Goal: Information Seeking & Learning: Learn about a topic

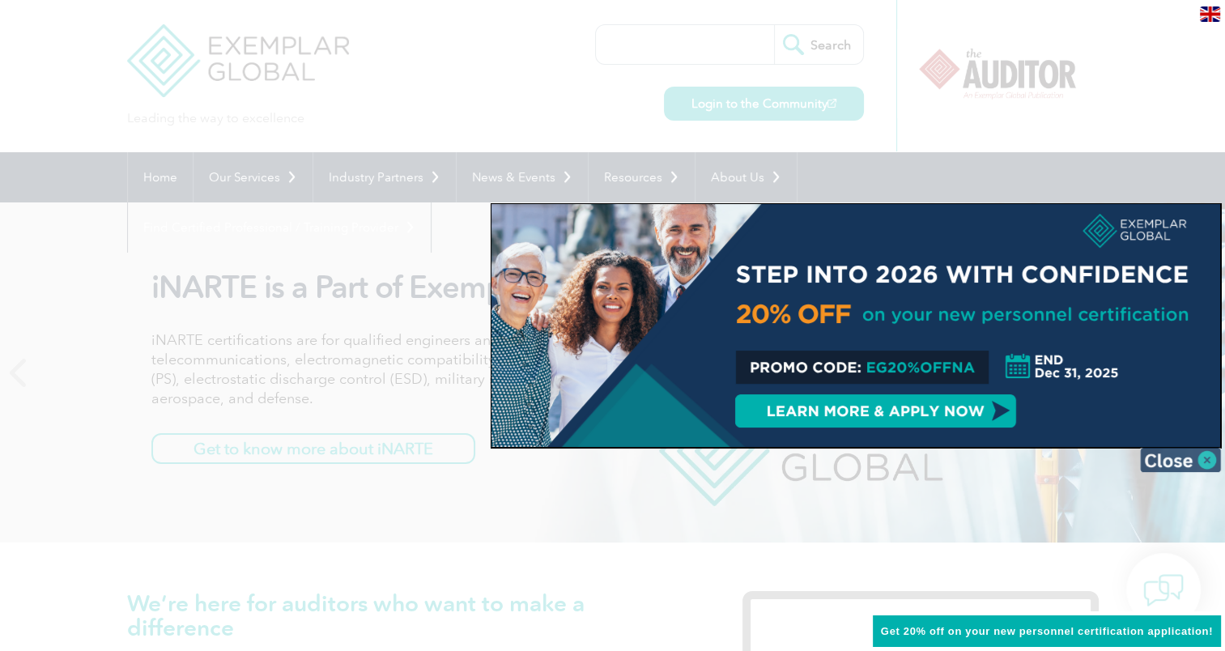
click at [1200, 460] on img at bounding box center [1180, 460] width 81 height 24
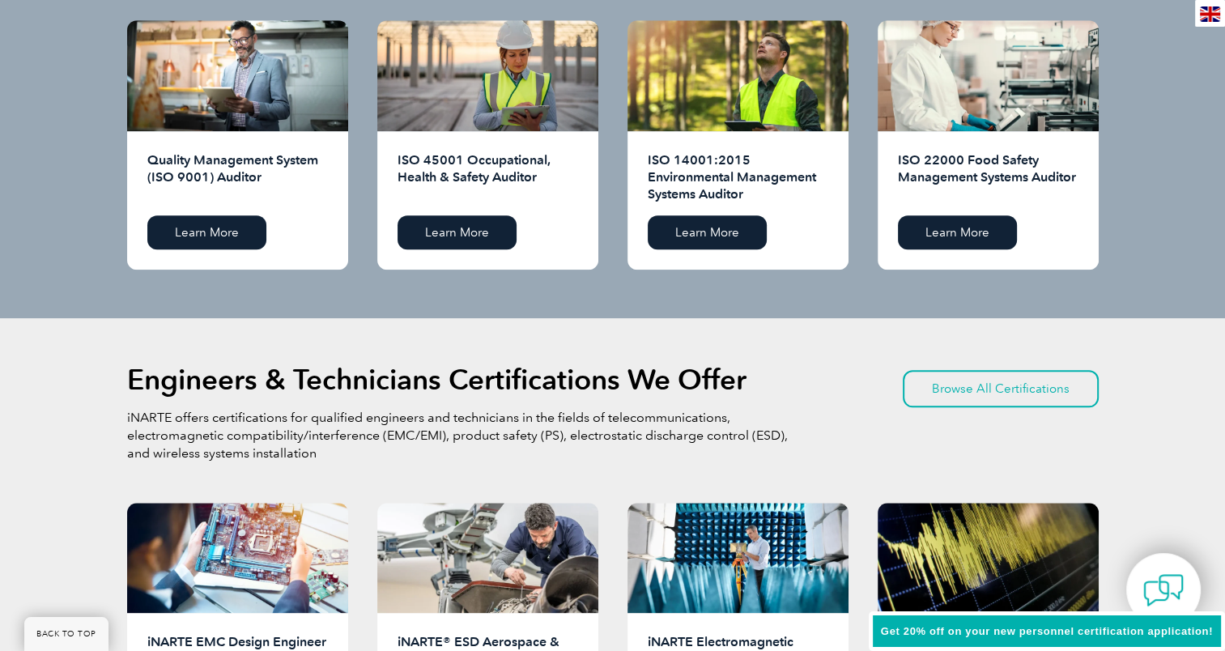
scroll to position [1538, 0]
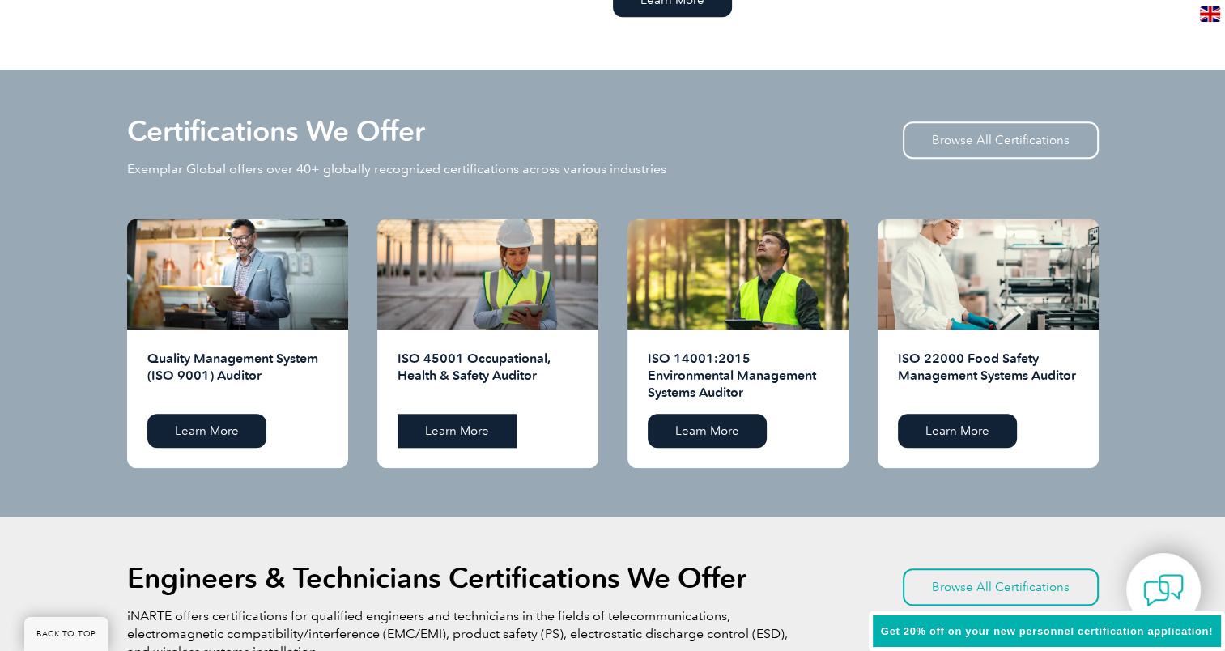
click at [434, 425] on link "Learn More" at bounding box center [456, 431] width 119 height 34
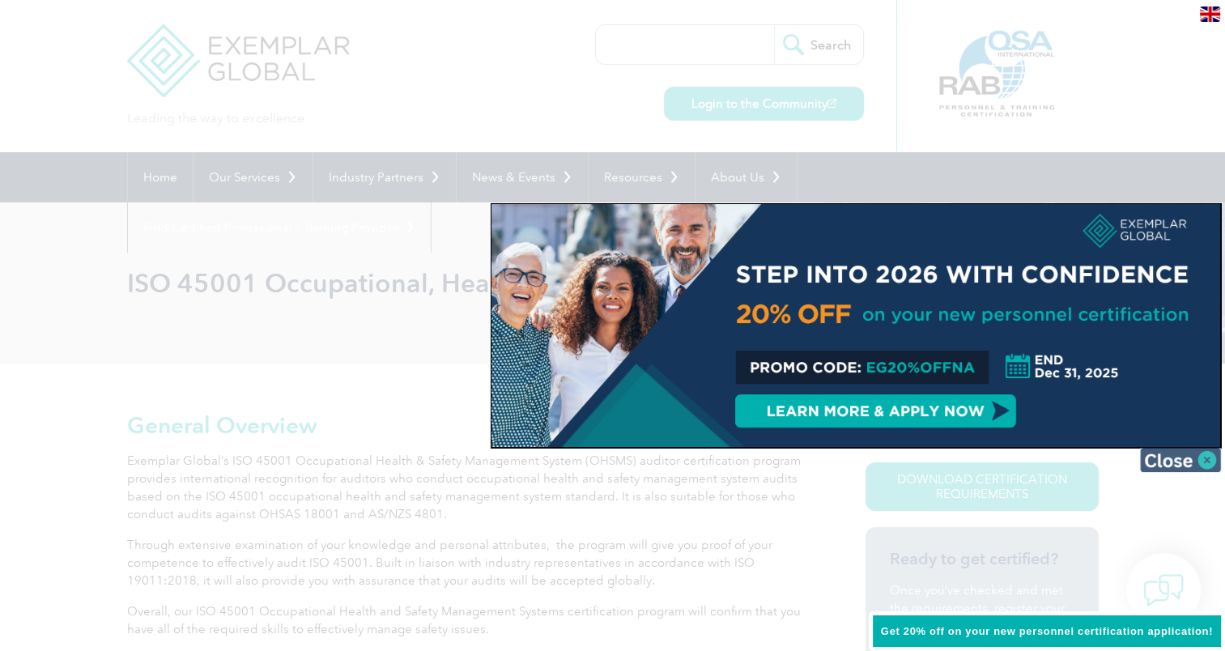
click at [1206, 468] on img at bounding box center [1180, 460] width 81 height 24
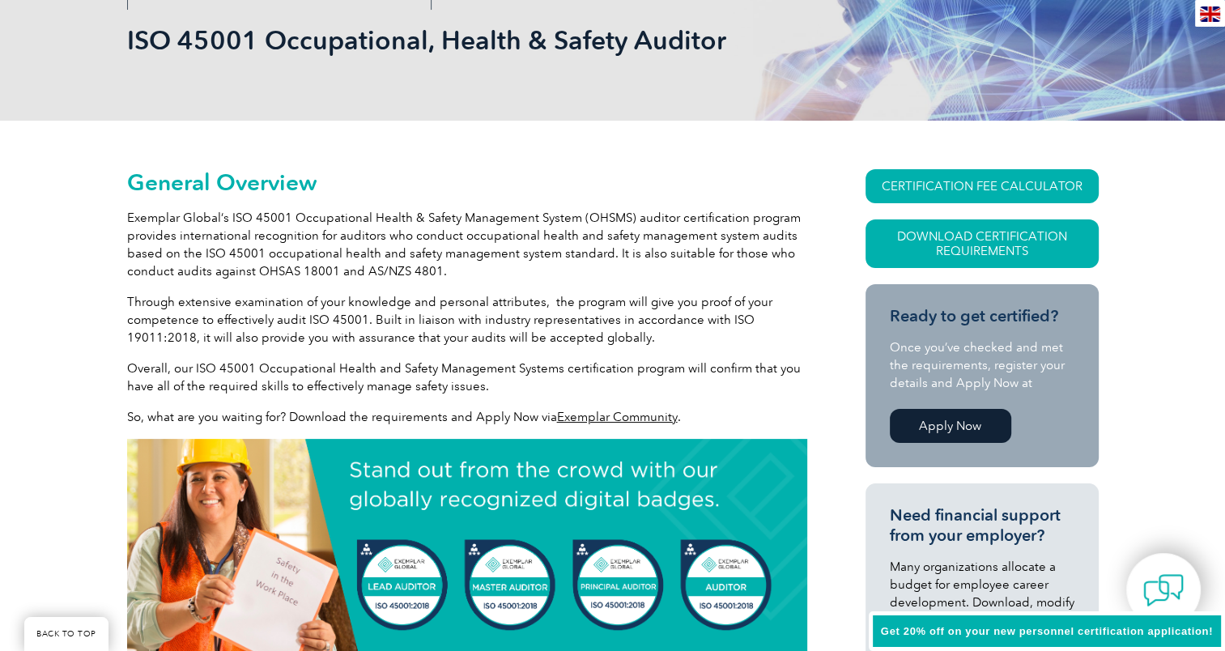
scroll to position [324, 0]
